Goal: Check status

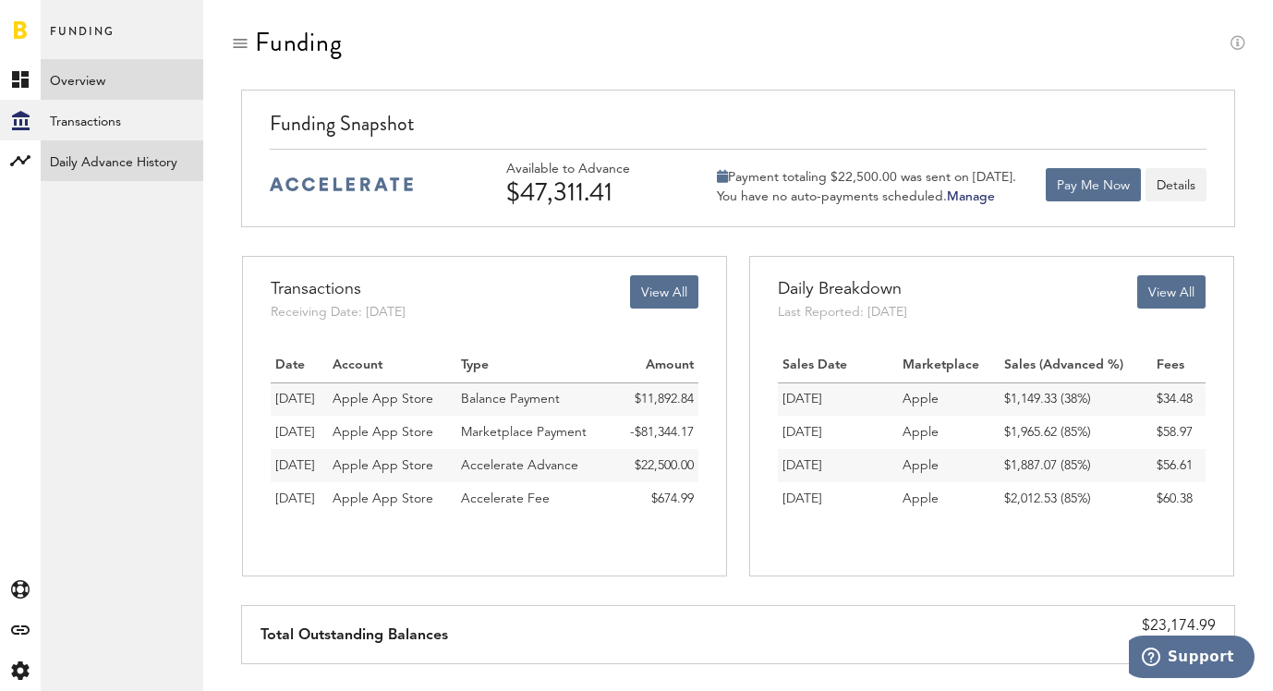
click at [136, 156] on link "Daily Advance History" at bounding box center [122, 160] width 163 height 41
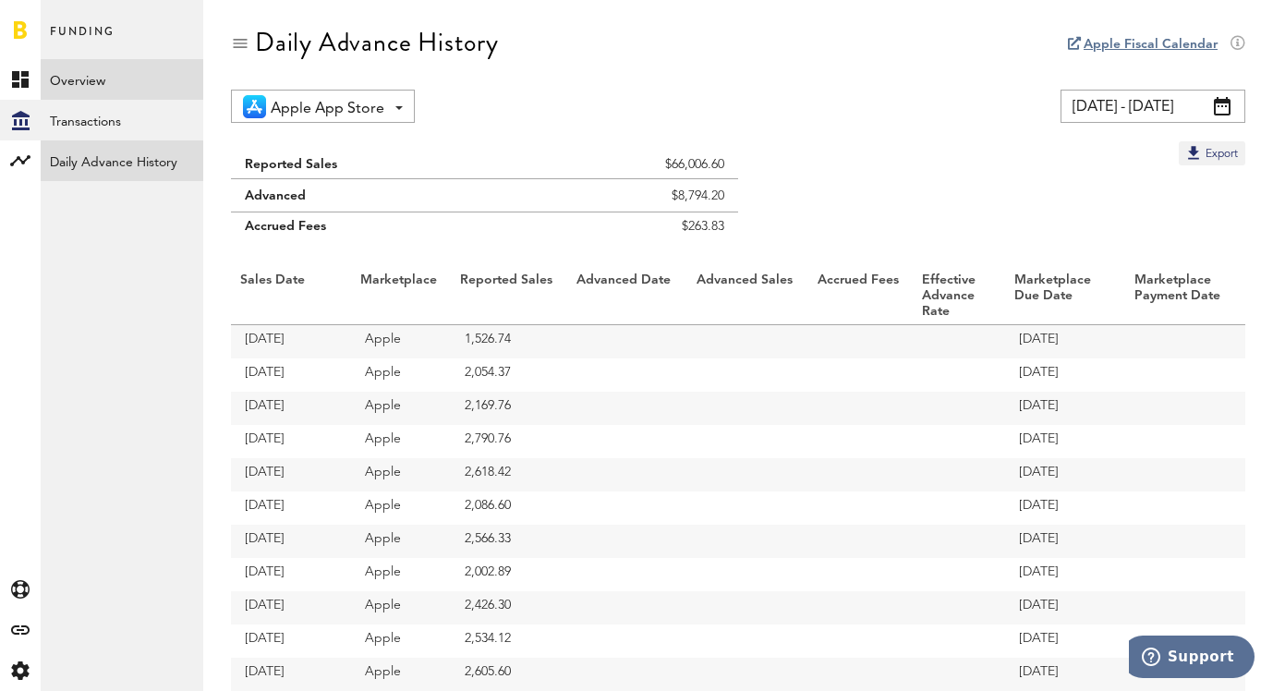
click at [103, 76] on link "Overview" at bounding box center [122, 79] width 163 height 41
